Goal: Use online tool/utility: Utilize a website feature to perform a specific function

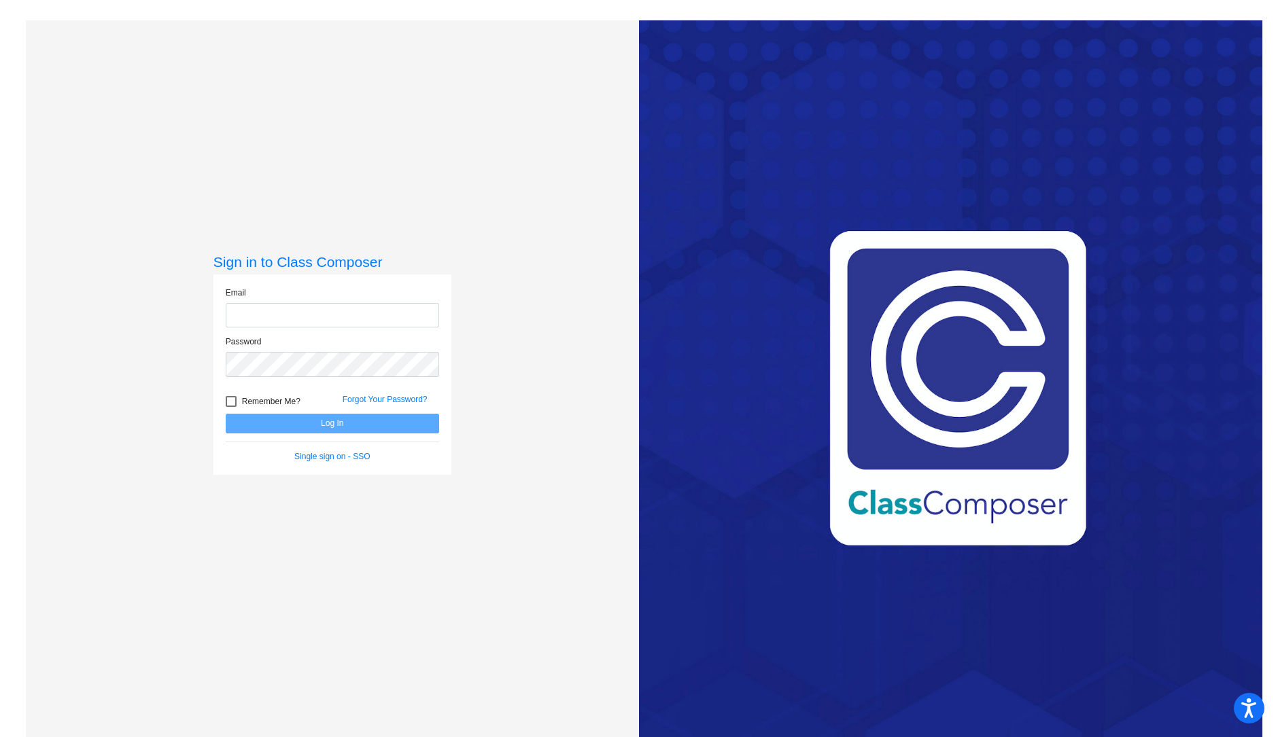
type input "[EMAIL_ADDRESS][DOMAIN_NAME]"
click at [306, 431] on button "Log In" at bounding box center [332, 424] width 213 height 20
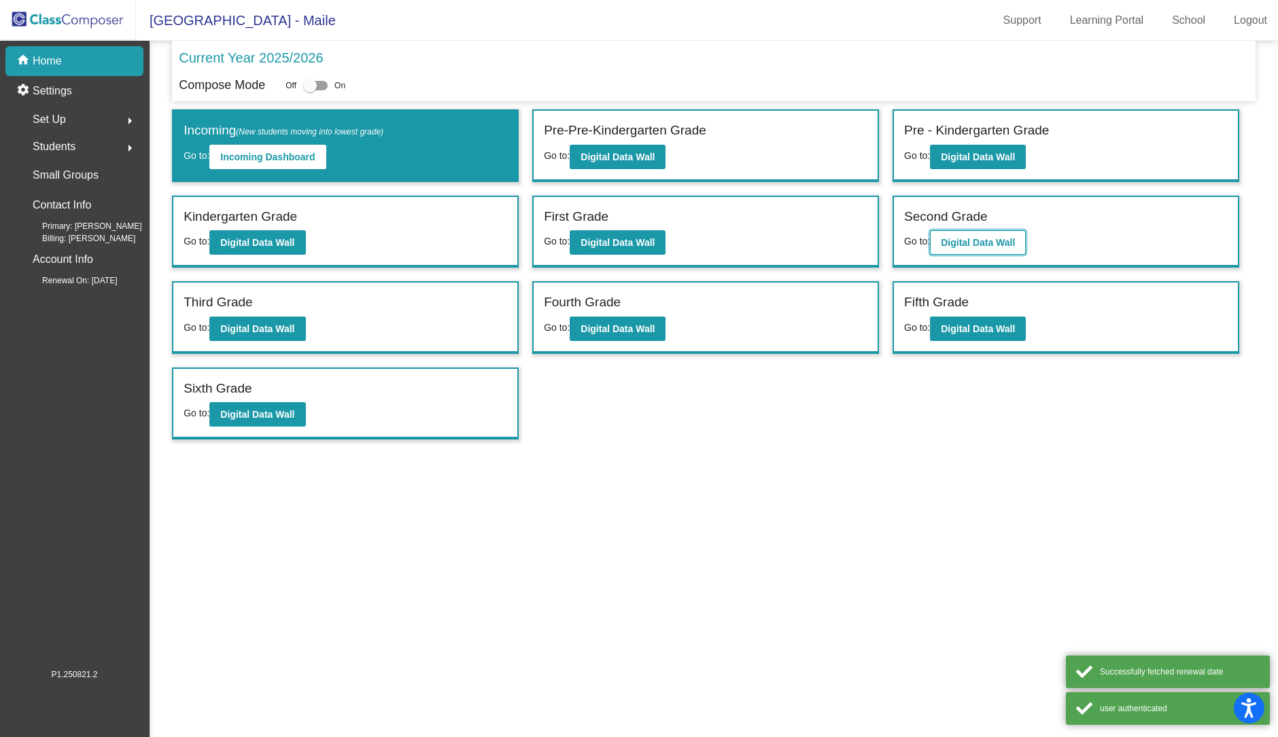
click at [992, 237] on b "Digital Data Wall" at bounding box center [978, 242] width 74 height 11
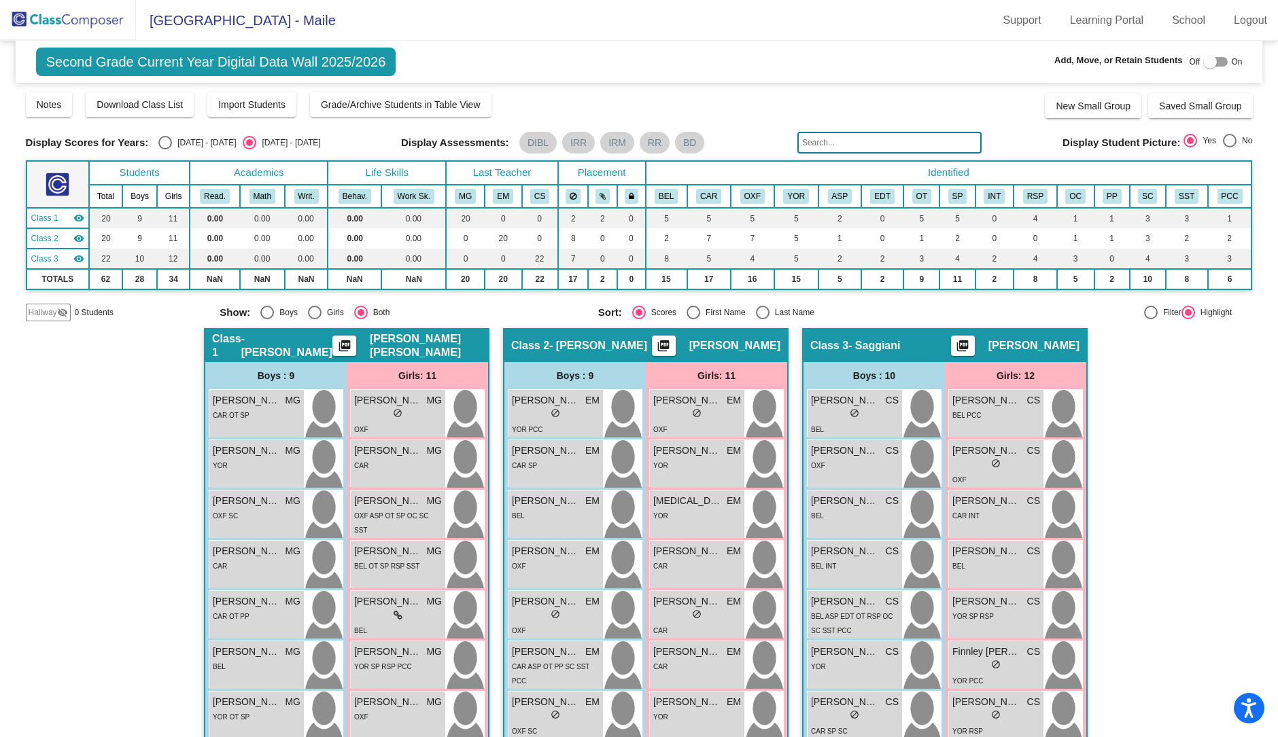
click at [775, 306] on div "Last Name" at bounding box center [791, 312] width 45 height 12
click at [762, 319] on input "Last Name" at bounding box center [762, 319] width 1 height 1
radio input "true"
